Goal: Transaction & Acquisition: Purchase product/service

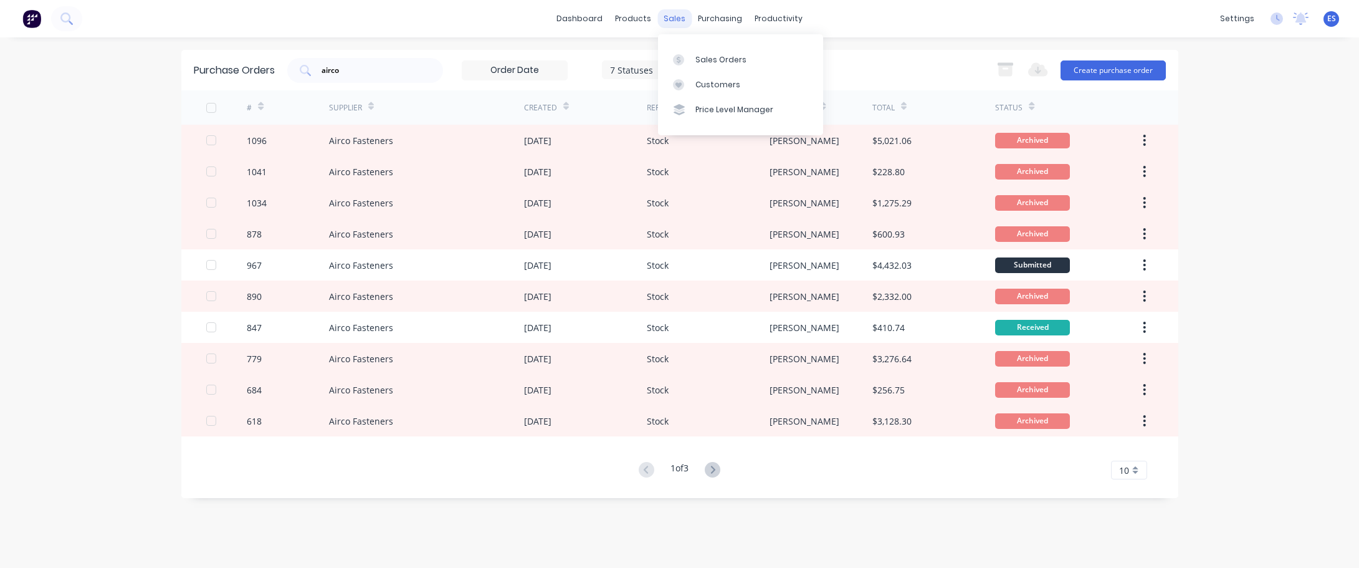
click at [678, 21] on div "sales" at bounding box center [675, 18] width 34 height 19
click at [710, 60] on div "Sales Orders" at bounding box center [721, 59] width 51 height 11
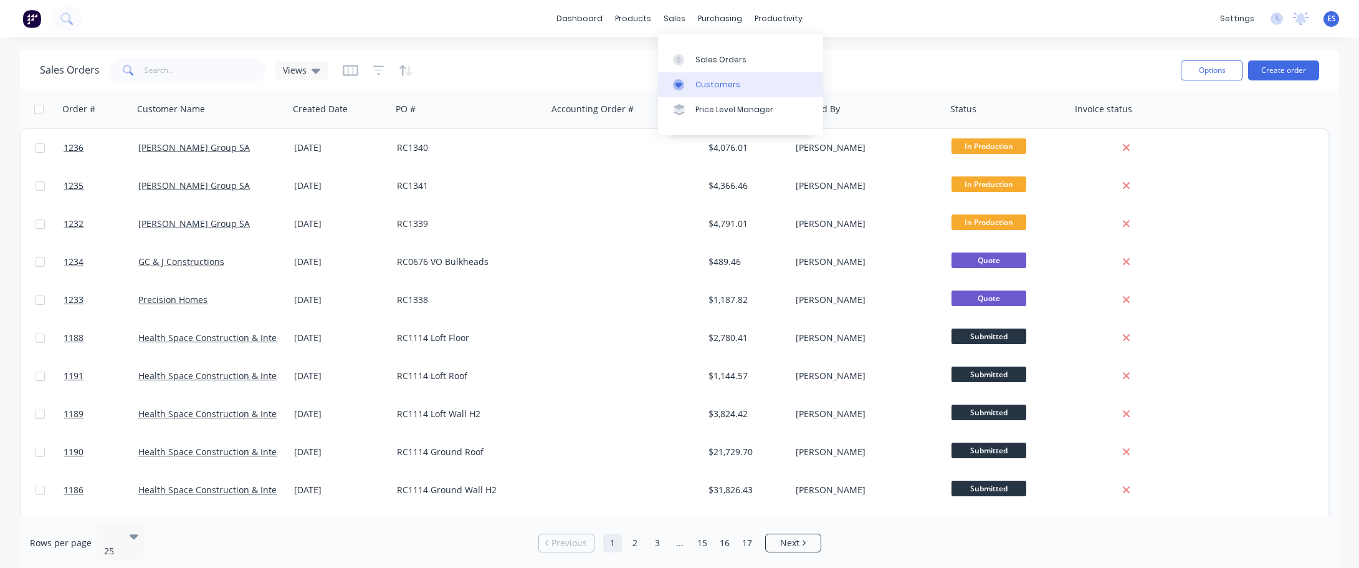
click at [720, 78] on link "Customers" at bounding box center [740, 84] width 165 height 25
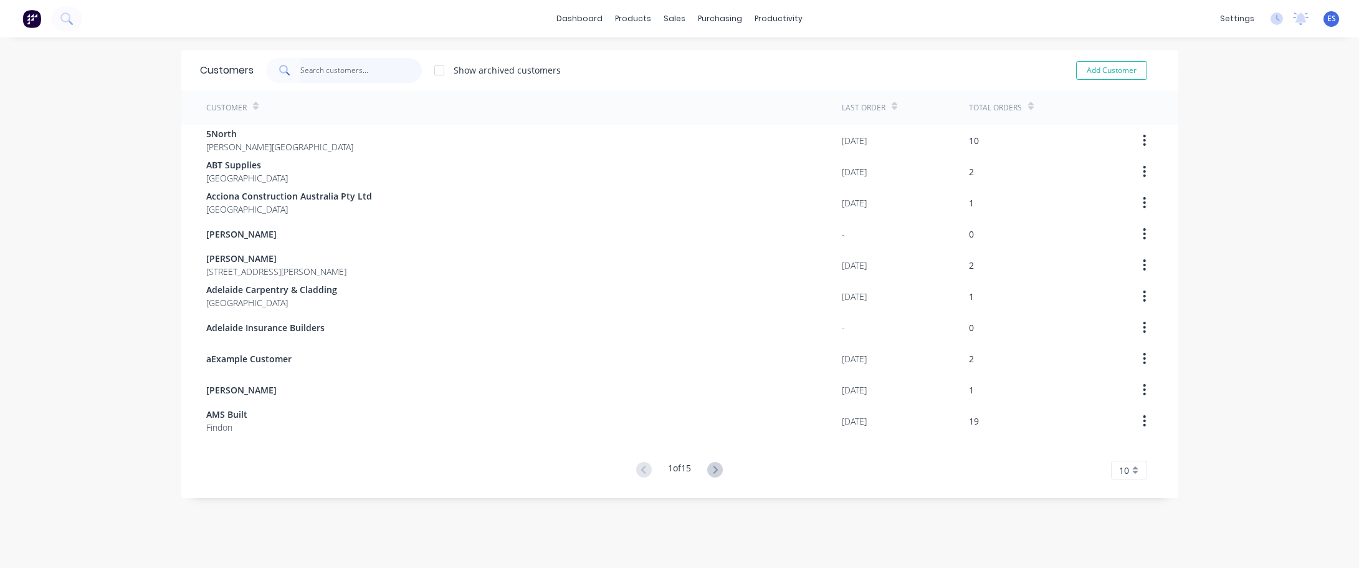
click at [319, 70] on input "text" at bounding box center [361, 70] width 122 height 25
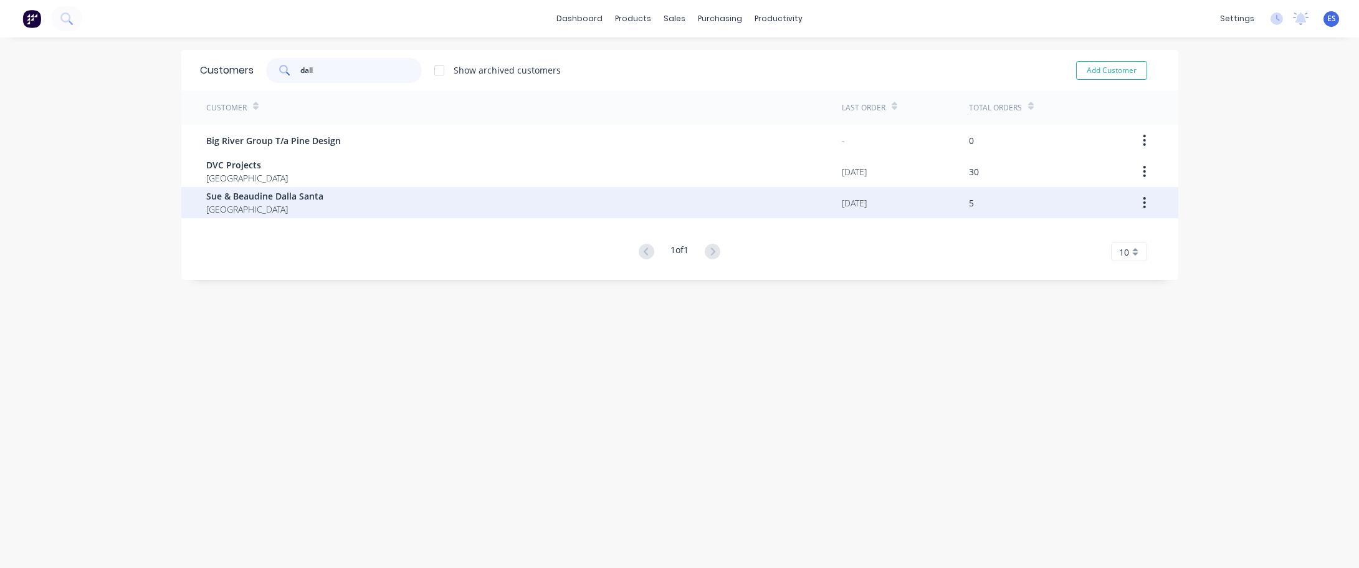
type input "dall"
click at [243, 206] on span "[GEOGRAPHIC_DATA]" at bounding box center [264, 209] width 117 height 13
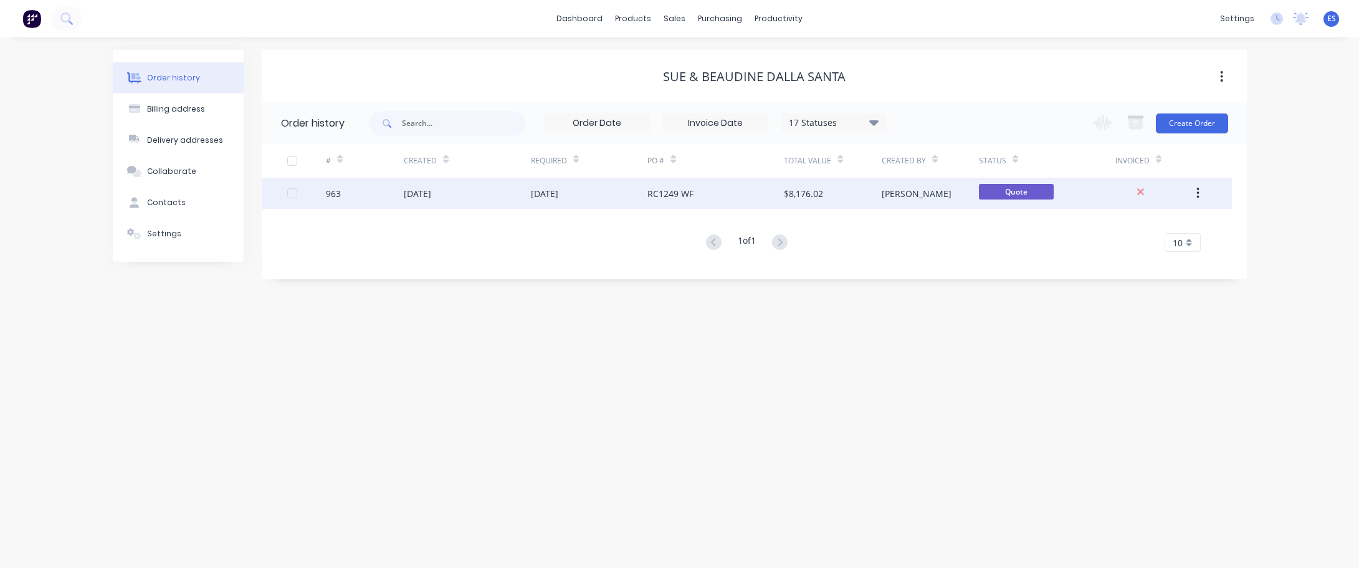
click at [708, 200] on div "RC1249 WF" at bounding box center [716, 193] width 137 height 31
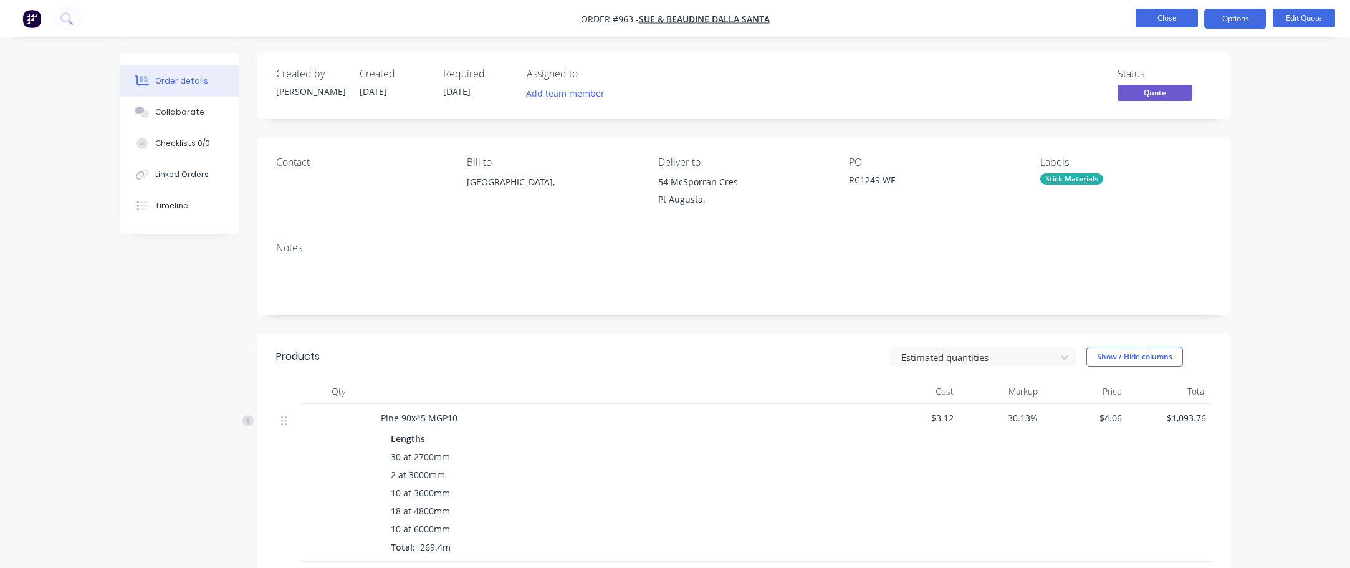
click at [1185, 24] on button "Close" at bounding box center [1167, 18] width 62 height 19
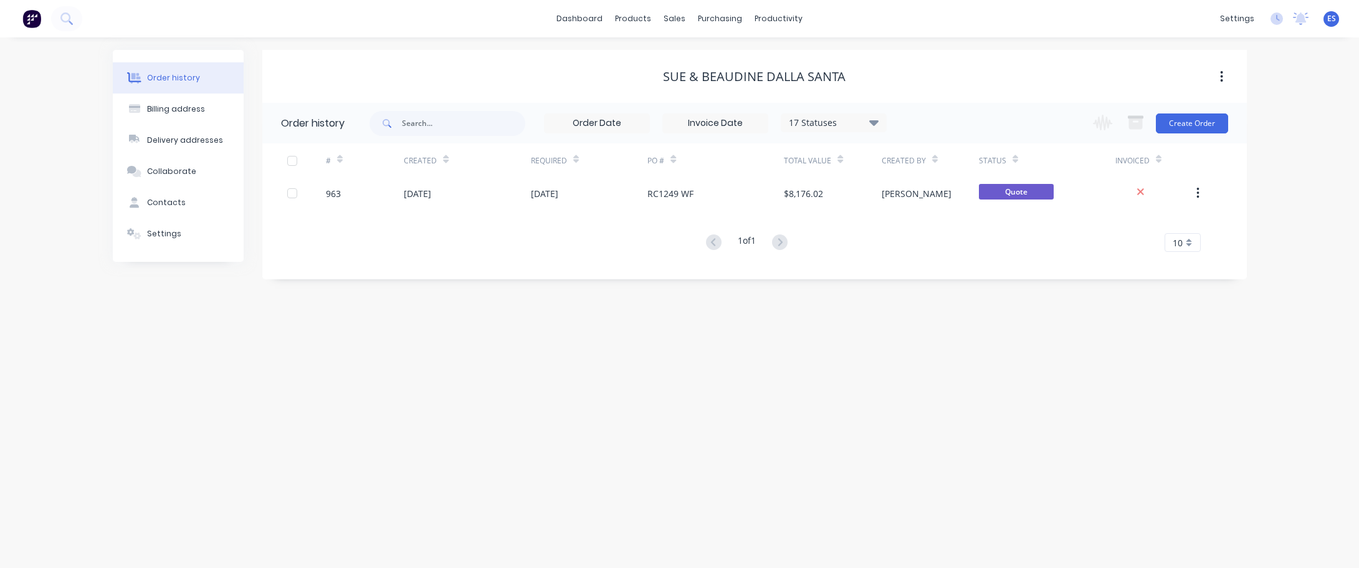
click at [855, 122] on div "17 Statuses" at bounding box center [834, 123] width 105 height 14
click at [849, 269] on div "All" at bounding box center [860, 273] width 156 height 25
click at [937, 266] on label at bounding box center [937, 266] width 0 height 0
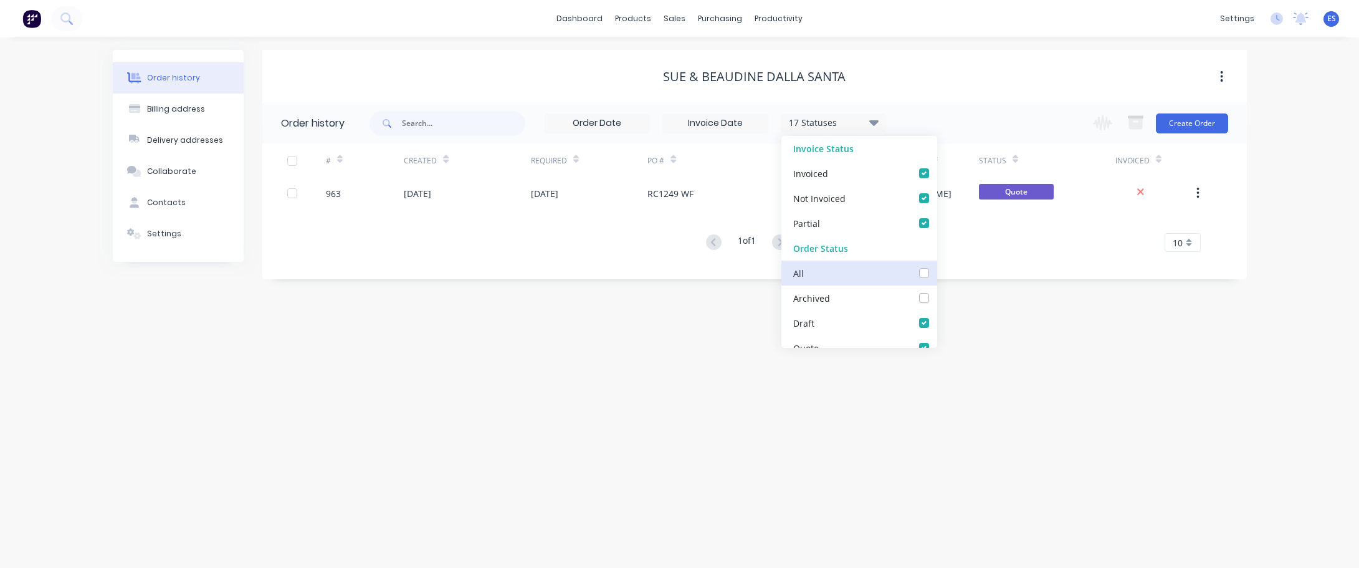
click at [937, 271] on input "checkbox" at bounding box center [942, 272] width 10 height 12
checkbox input "true"
click at [1132, 322] on div "Order history Billing address Delivery addresses Collaborate Contacts Settings …" at bounding box center [679, 302] width 1359 height 530
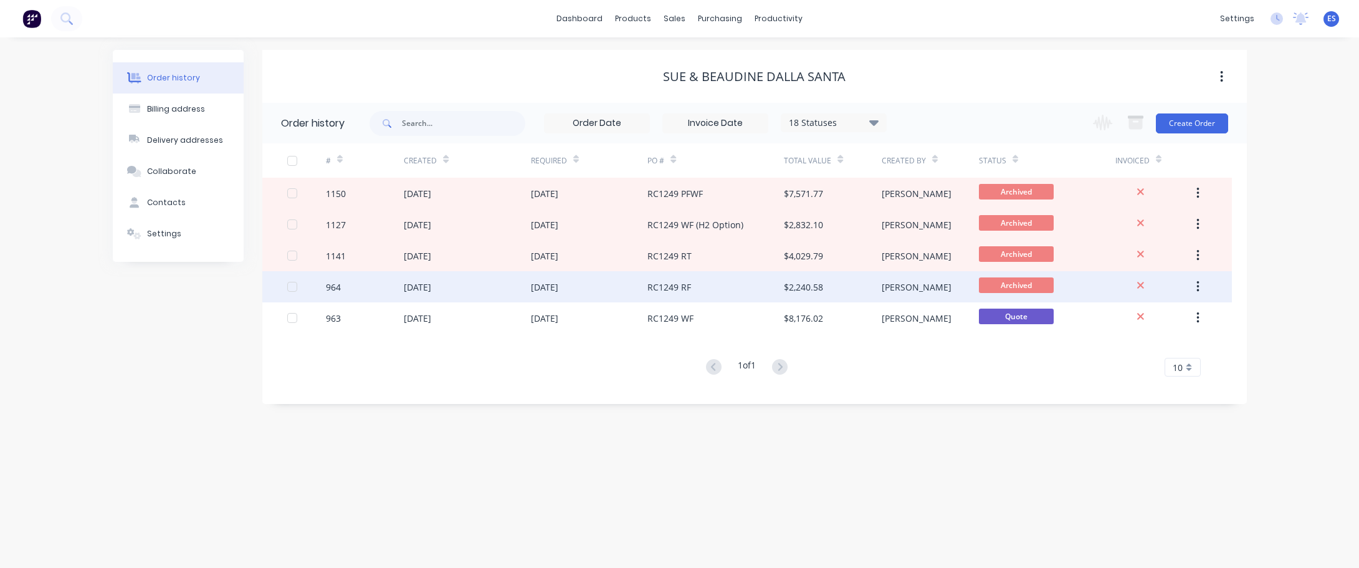
click at [677, 292] on div "RC1249 RF" at bounding box center [670, 286] width 44 height 13
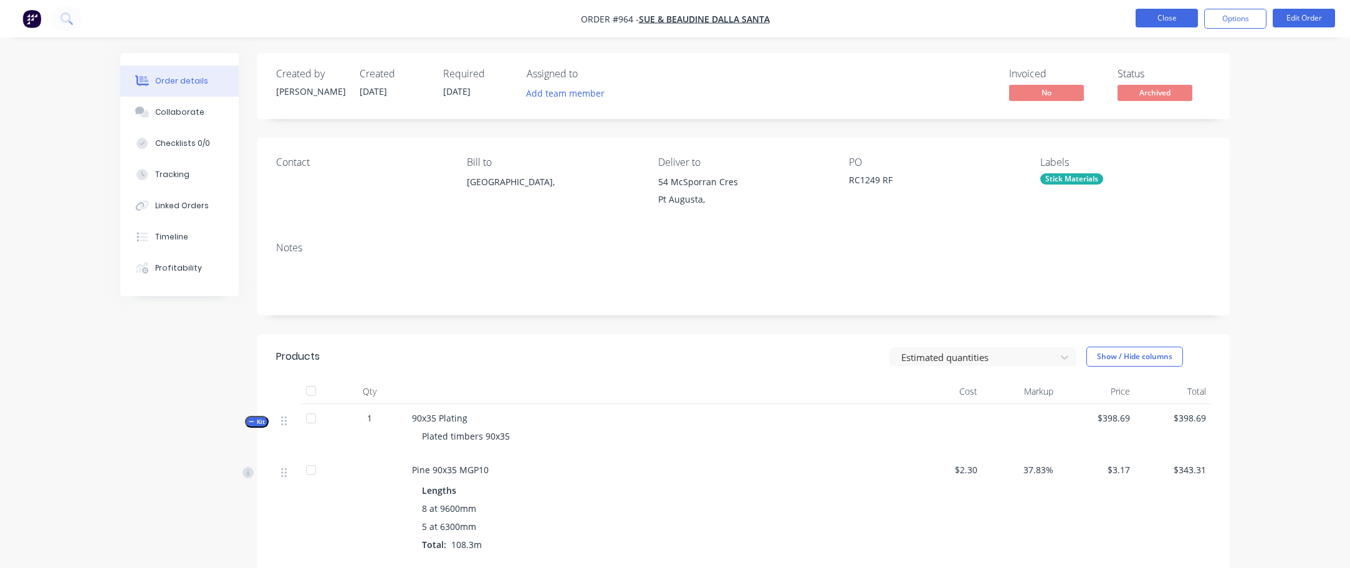
click at [1186, 15] on button "Close" at bounding box center [1167, 18] width 62 height 19
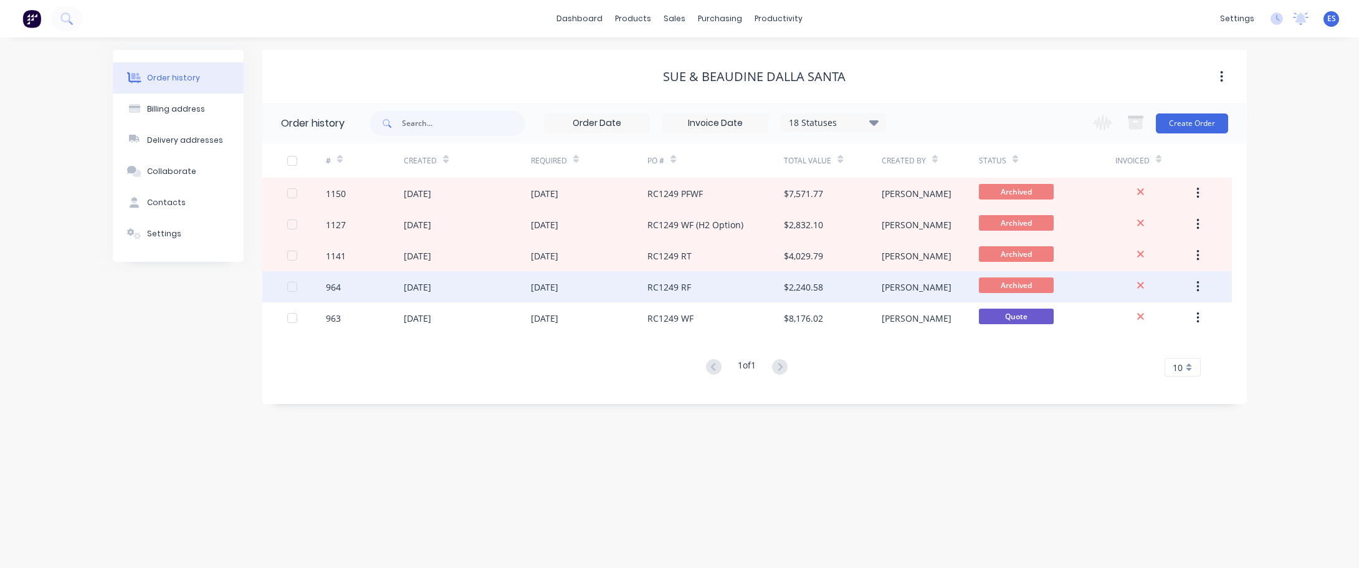
click at [711, 288] on div "RC1249 RF" at bounding box center [716, 286] width 137 height 31
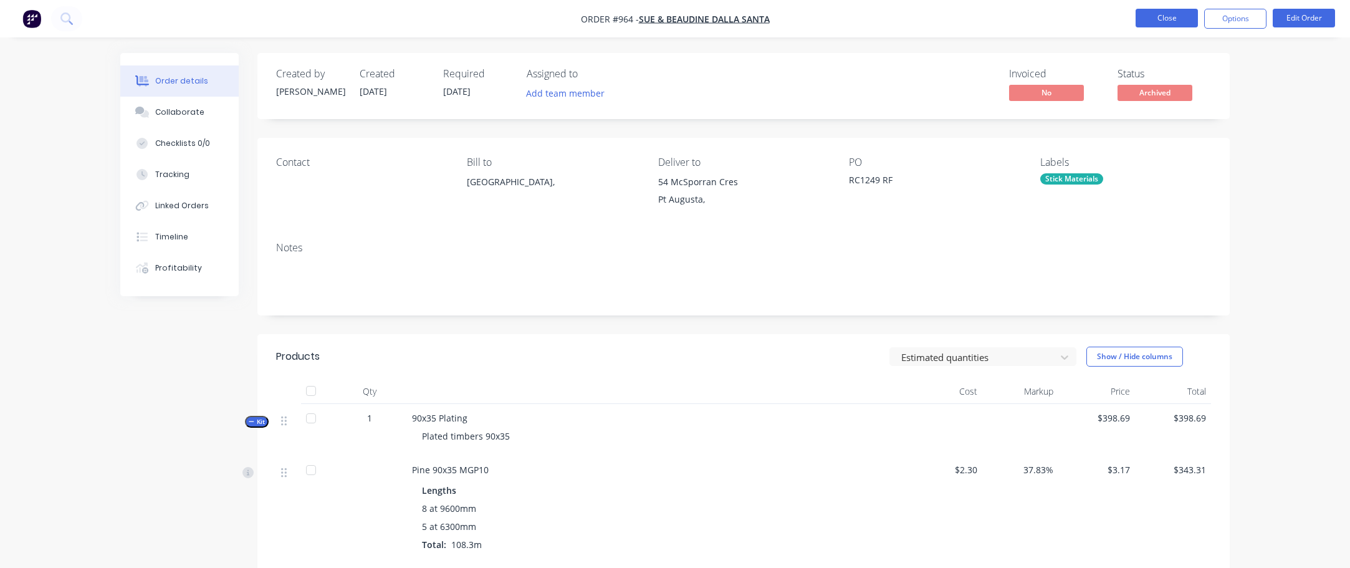
click at [1174, 21] on button "Close" at bounding box center [1167, 18] width 62 height 19
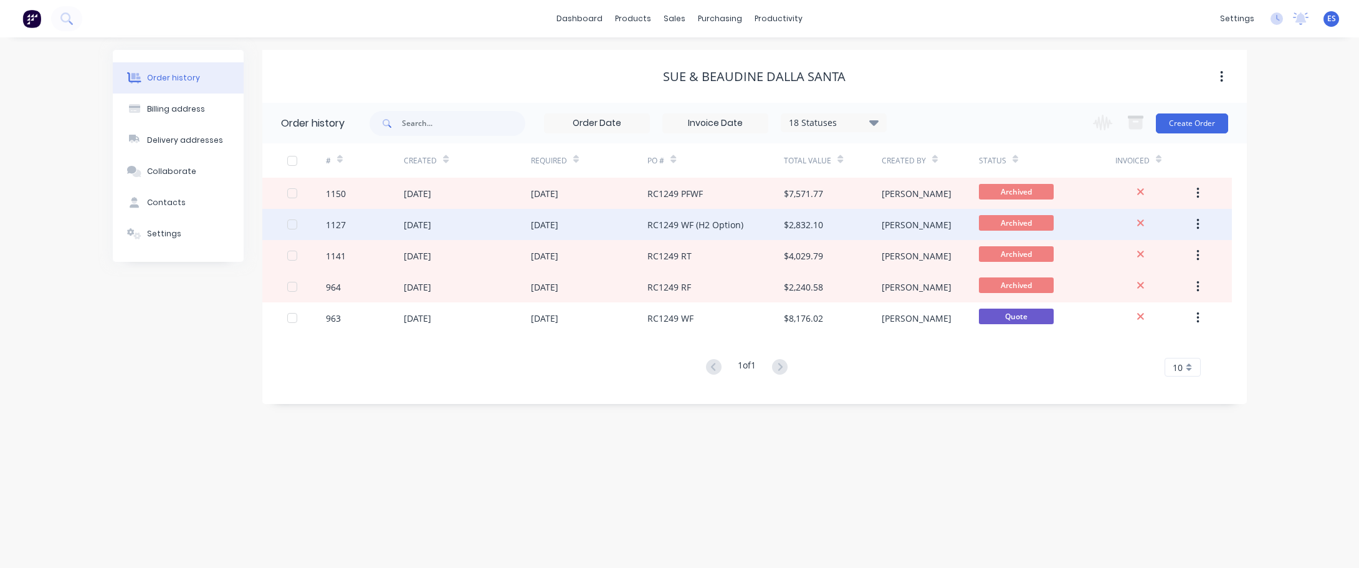
click at [716, 225] on div "RC1249 WF (H2 Option)" at bounding box center [696, 224] width 96 height 13
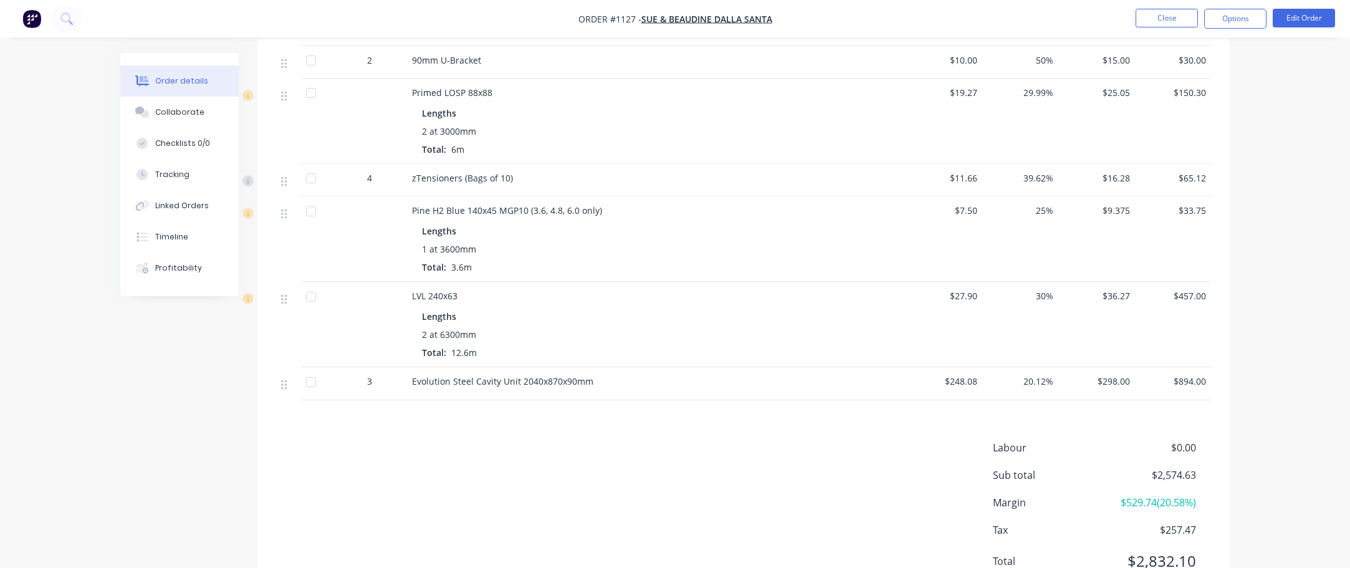
scroll to position [62, 0]
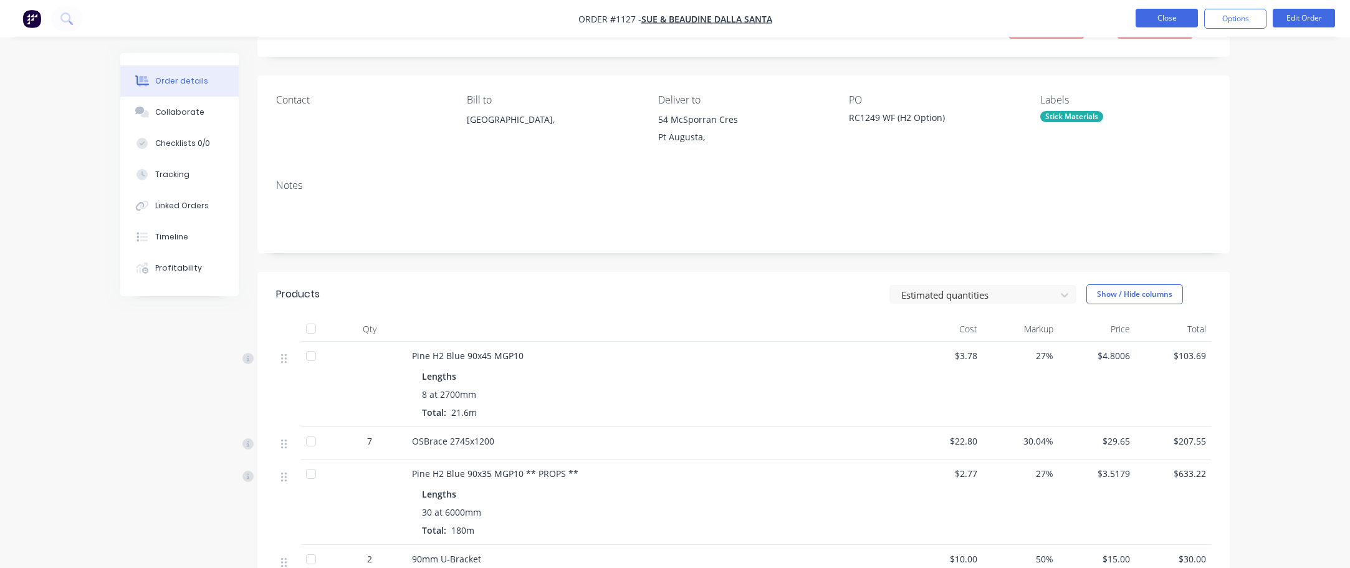
click at [1174, 15] on button "Close" at bounding box center [1167, 18] width 62 height 19
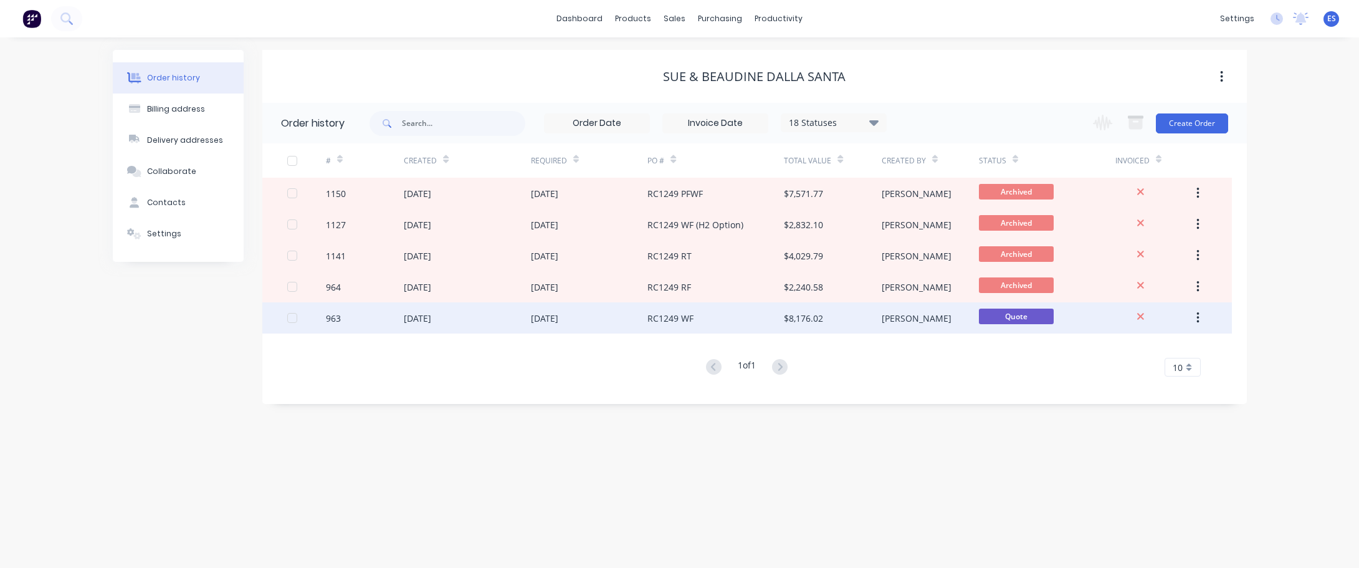
click at [729, 332] on div "RC1249 WF" at bounding box center [716, 317] width 137 height 31
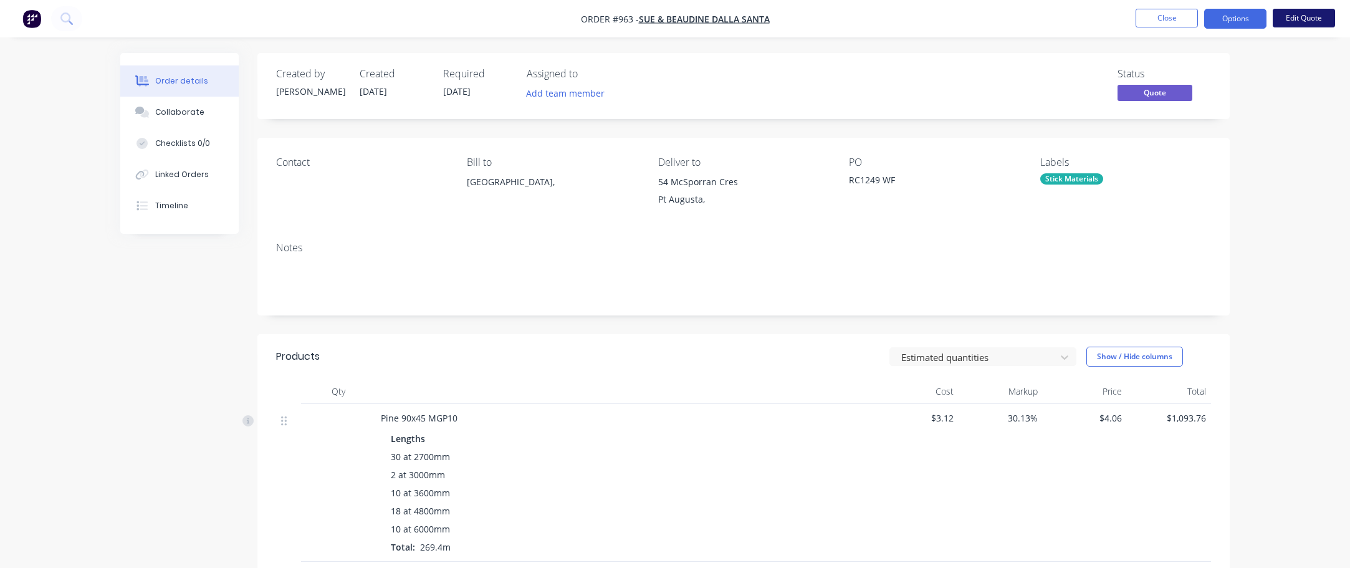
click at [1292, 16] on button "Edit Quote" at bounding box center [1304, 18] width 62 height 19
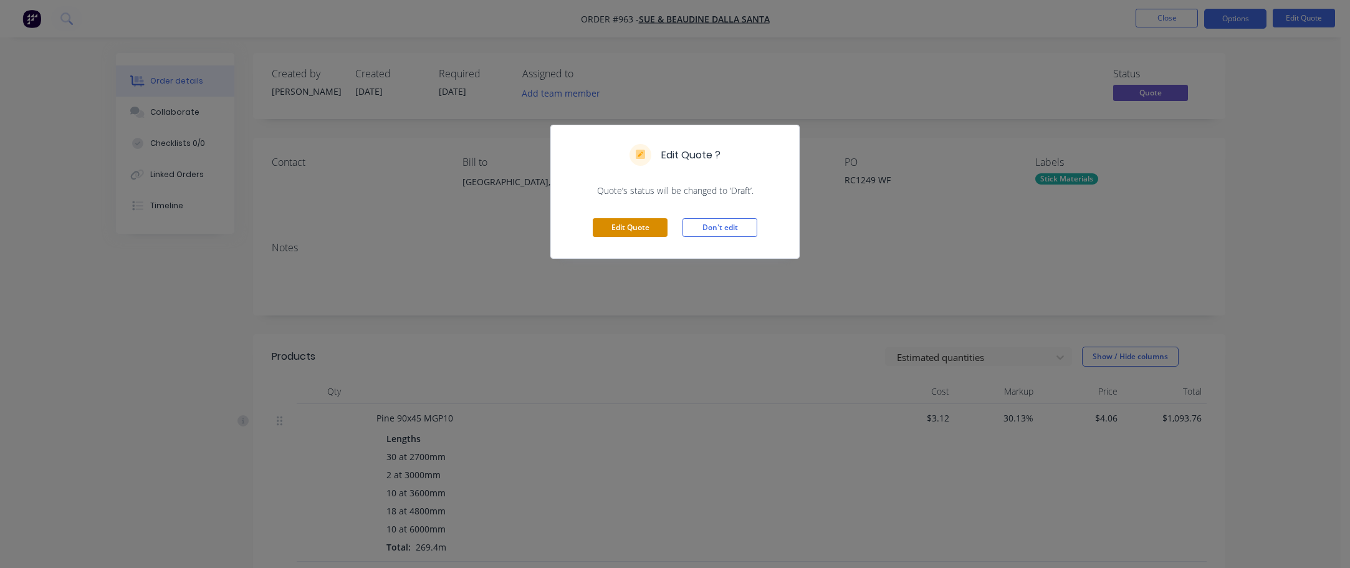
click at [648, 230] on button "Edit Quote" at bounding box center [630, 227] width 75 height 19
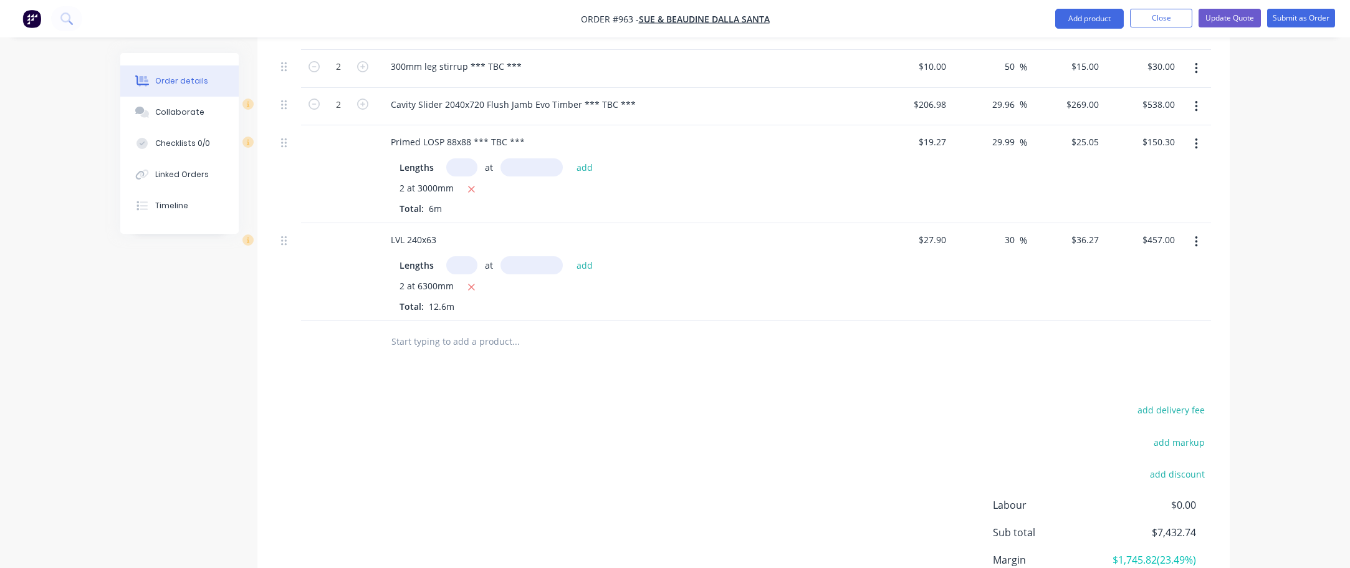
scroll to position [1683, 0]
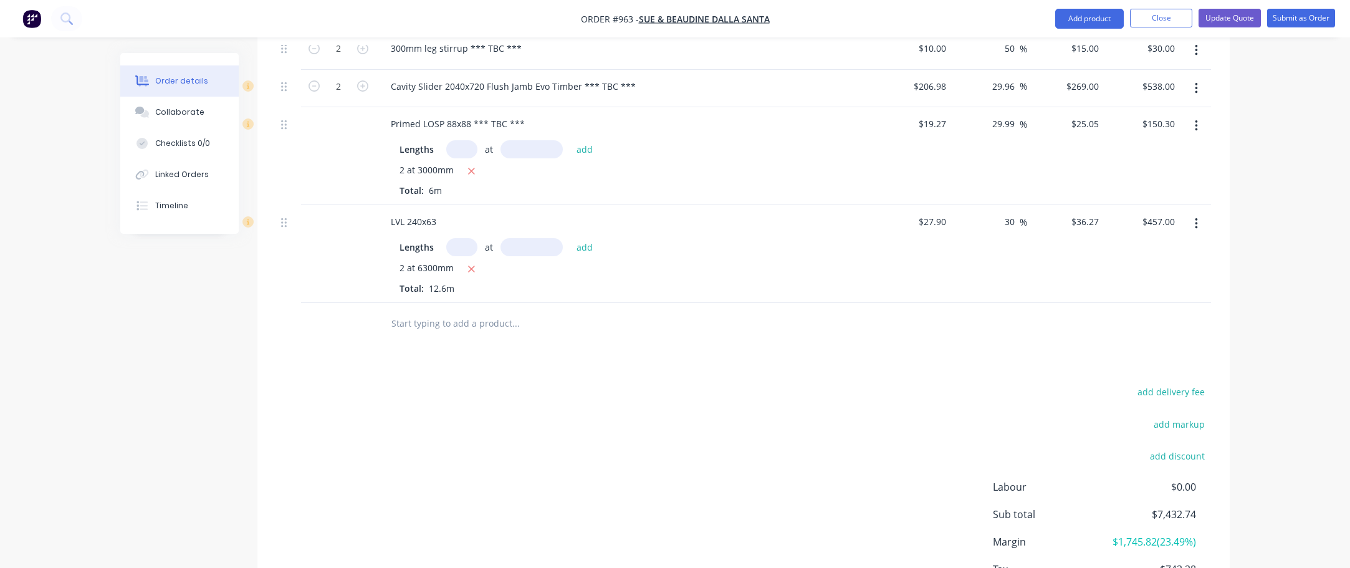
click at [467, 327] on input "text" at bounding box center [515, 322] width 249 height 25
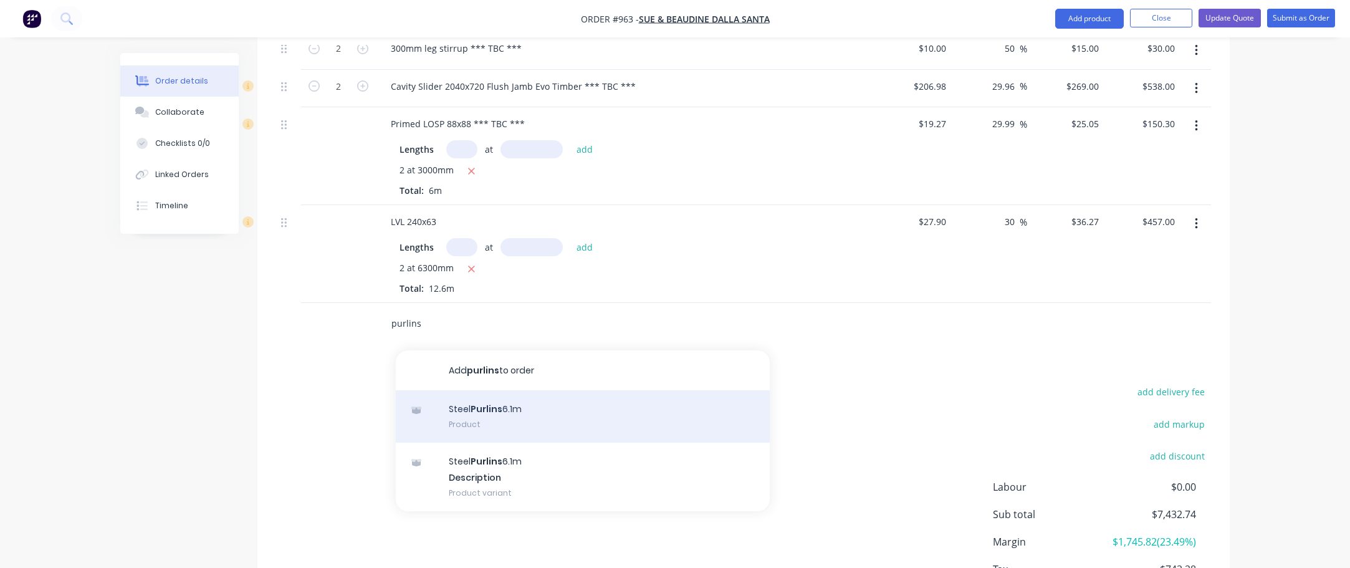
type input "purlins"
click at [497, 410] on div "Steel Purlins 6.1m Product" at bounding box center [583, 416] width 374 height 52
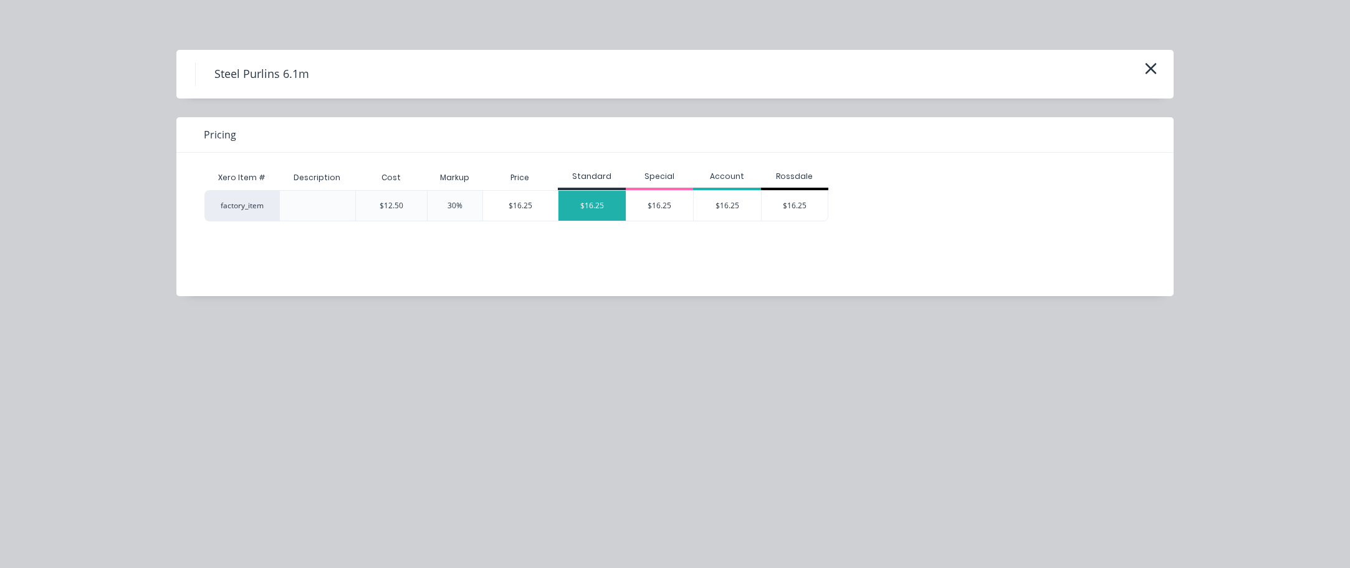
click at [606, 214] on div "$16.25" at bounding box center [591, 206] width 67 height 30
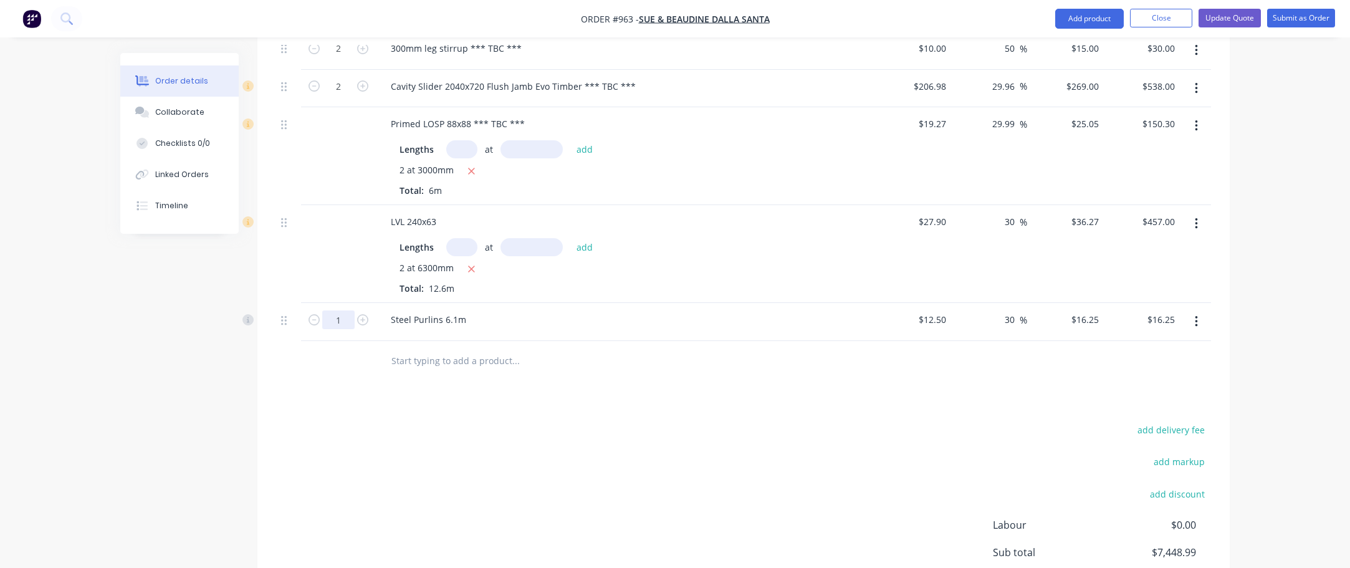
click at [347, 320] on input "1" at bounding box center [338, 319] width 32 height 19
type input "58"
type input "$942.50"
click at [482, 317] on div "Steel Purlins 6.1m" at bounding box center [625, 319] width 489 height 18
click at [1191, 319] on button "button" at bounding box center [1196, 321] width 29 height 22
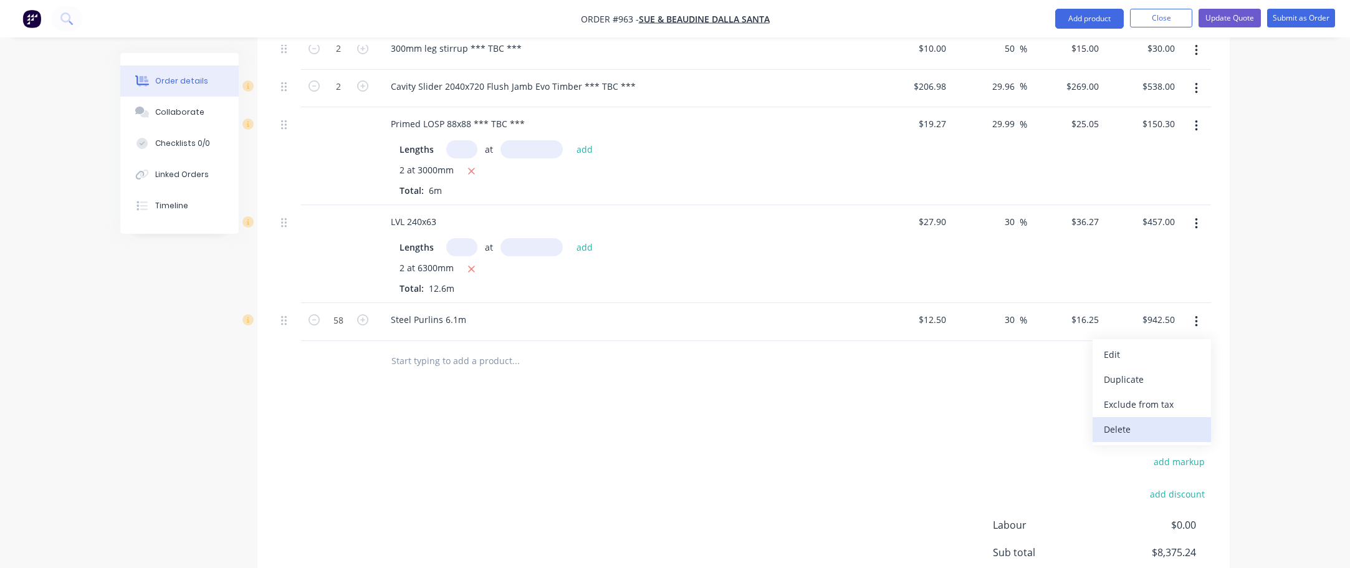
click at [1153, 419] on button "Delete" at bounding box center [1152, 429] width 118 height 25
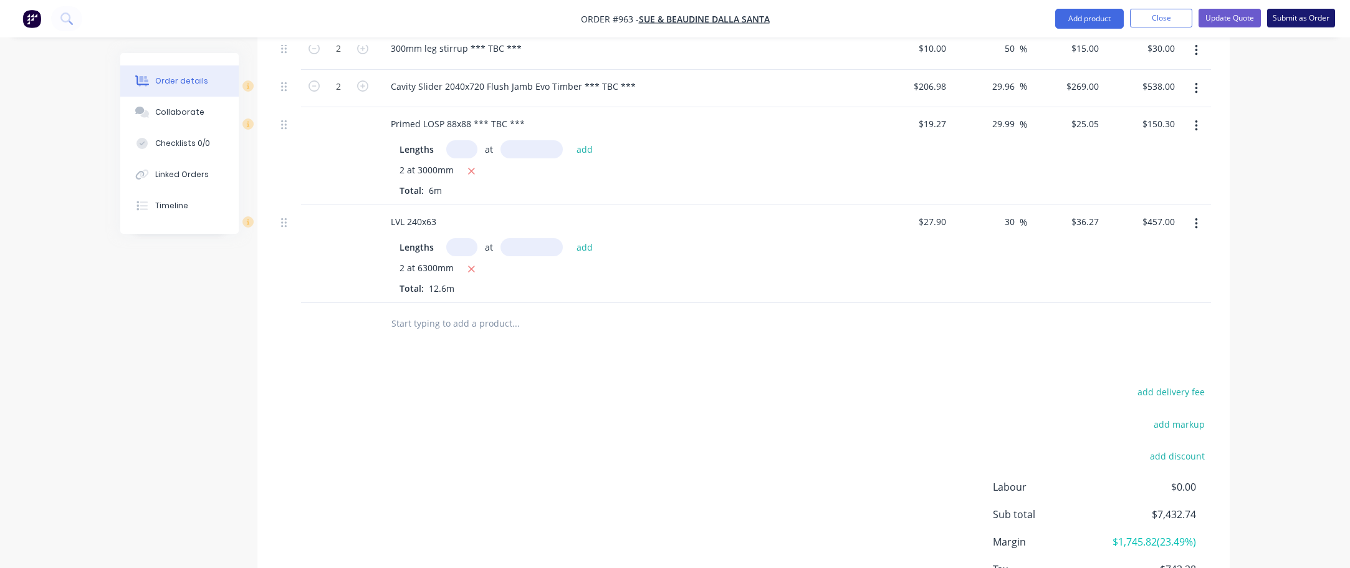
click at [1304, 23] on button "Submit as Order" at bounding box center [1301, 18] width 68 height 19
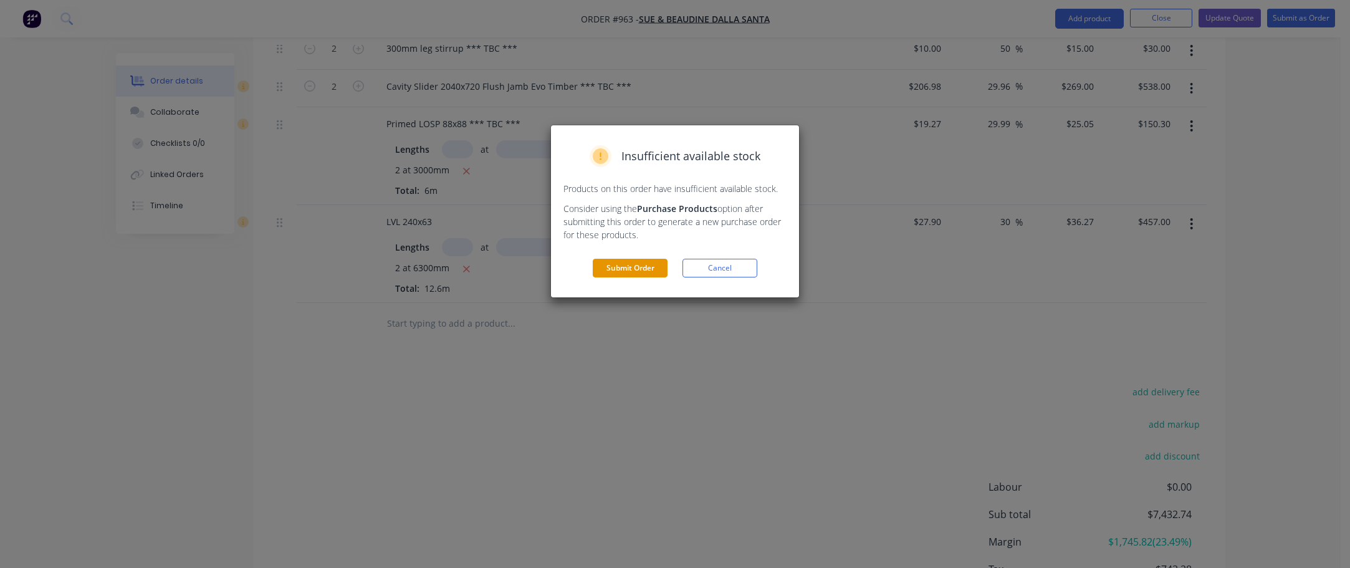
click at [641, 263] on button "Submit Order" at bounding box center [630, 268] width 75 height 19
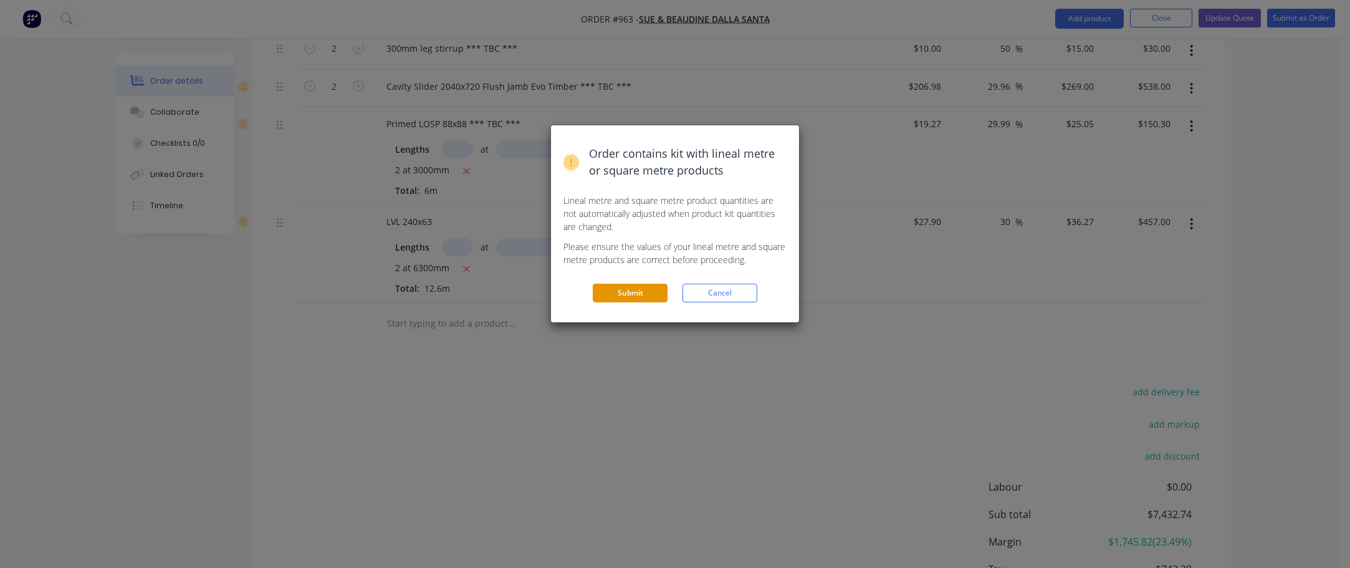
click at [621, 295] on button "Submit" at bounding box center [630, 293] width 75 height 19
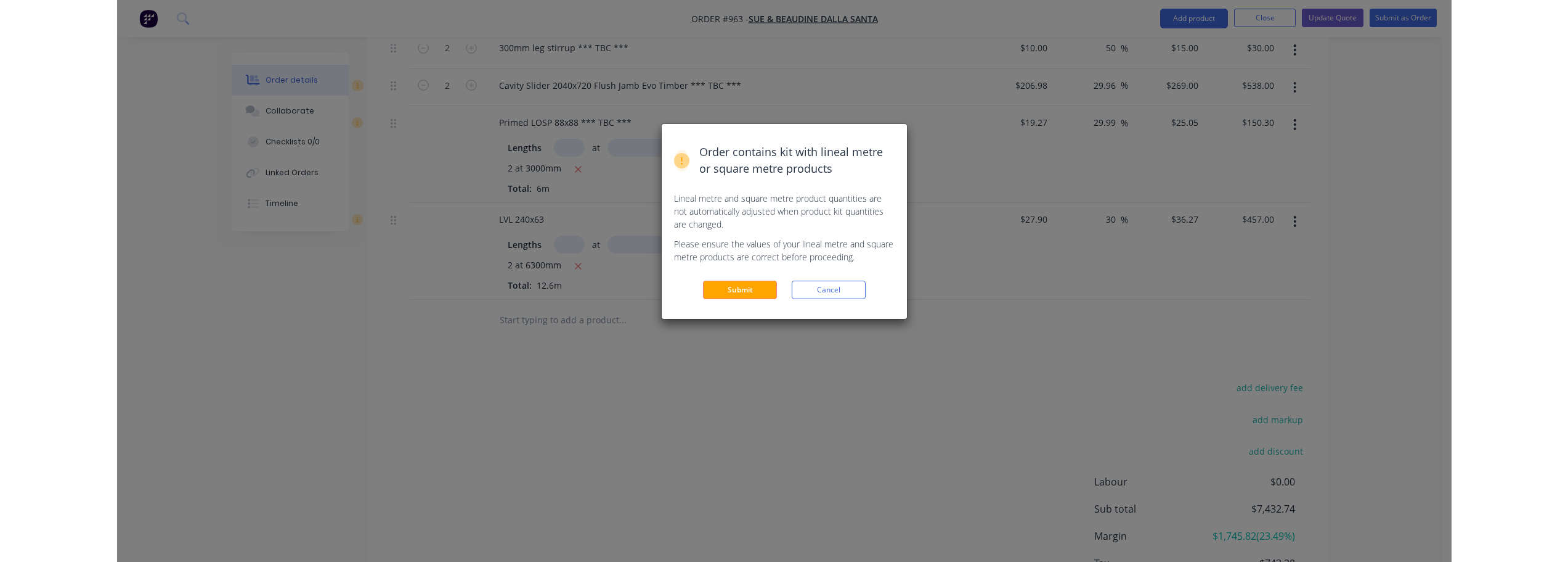
scroll to position [0, 0]
